Goal: Task Accomplishment & Management: Use online tool/utility

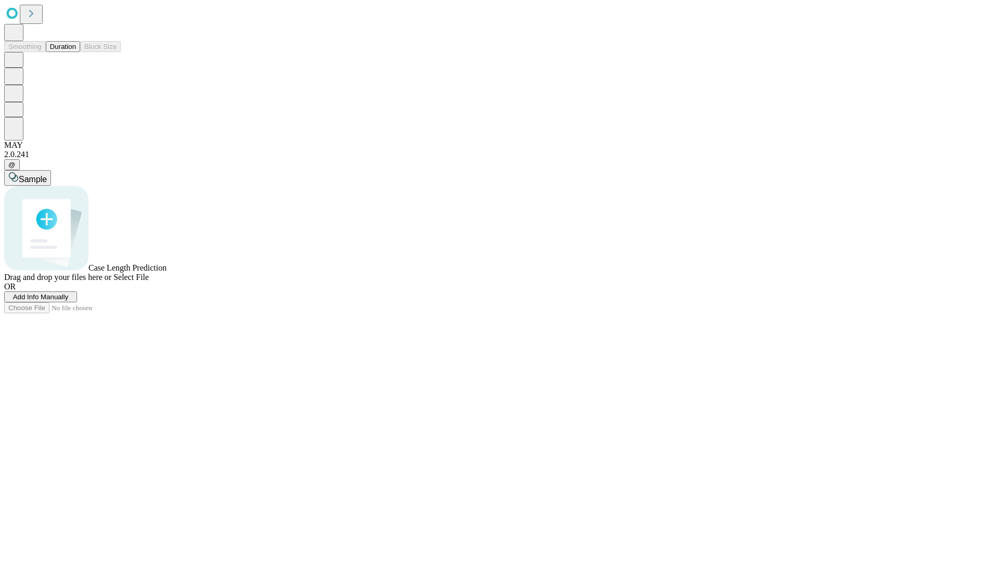
click at [76, 52] on button "Duration" at bounding box center [63, 46] width 34 height 11
click at [149, 281] on span "Select File" at bounding box center [130, 277] width 35 height 9
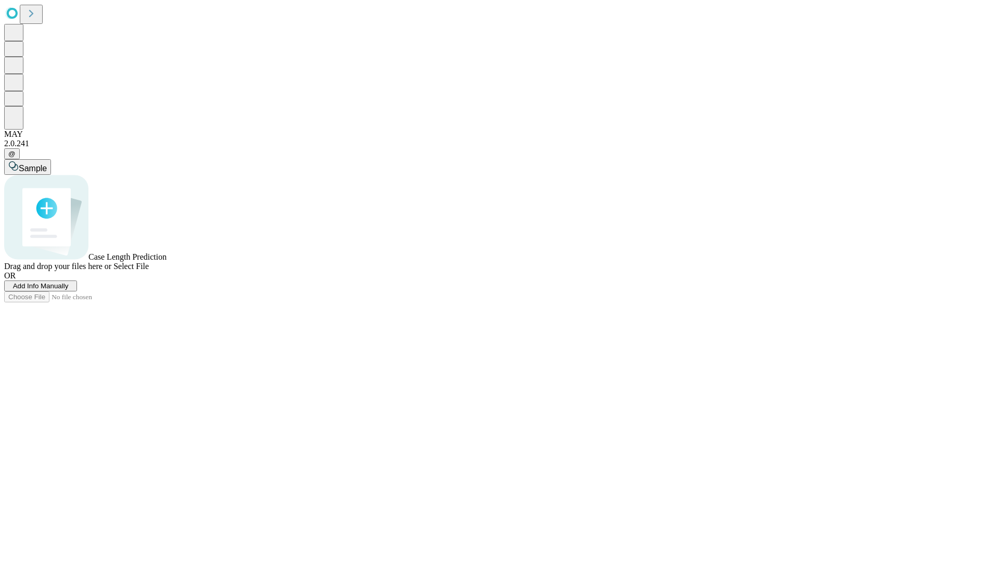
click at [149, 270] on span "Select File" at bounding box center [130, 266] width 35 height 9
